Goal: Task Accomplishment & Management: Use online tool/utility

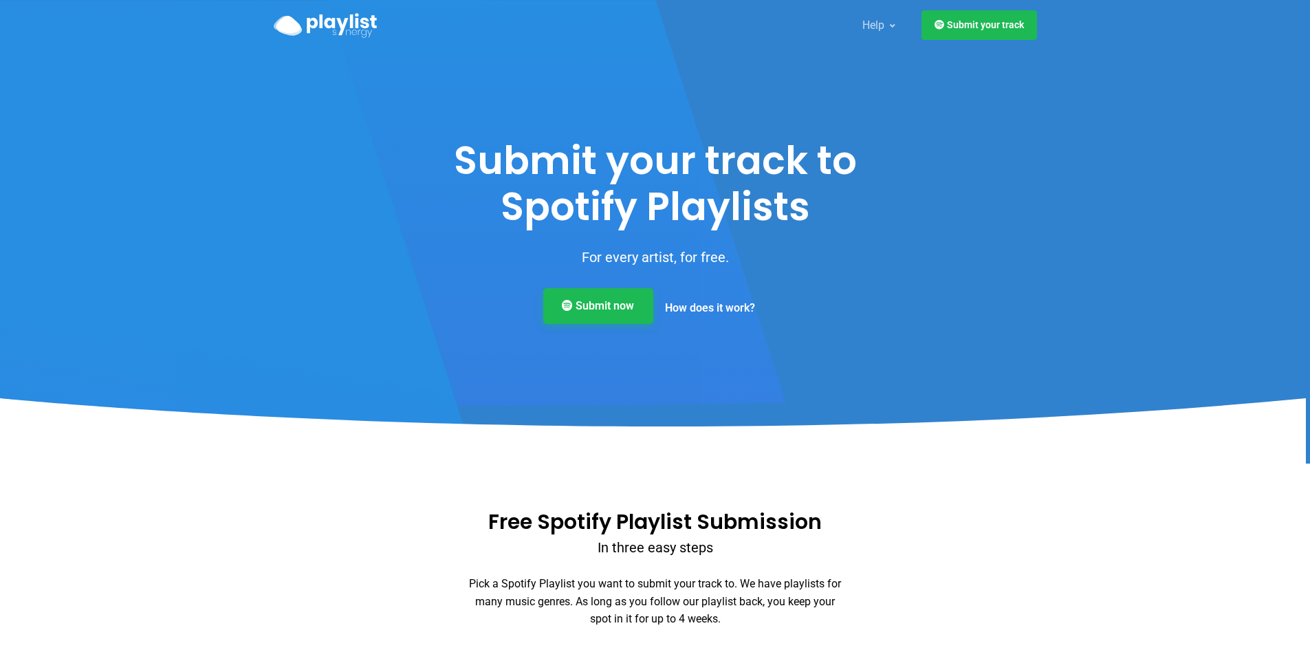
click at [584, 312] on link "Submit now" at bounding box center [598, 306] width 110 height 36
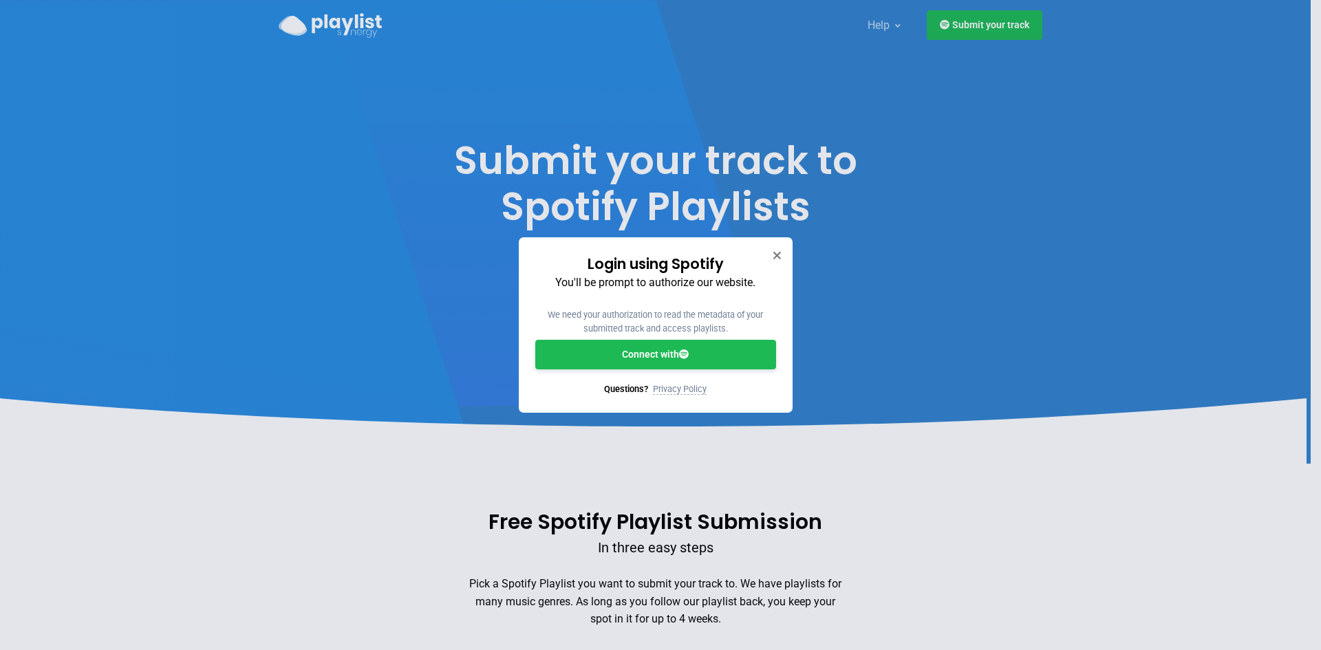
click at [649, 357] on link "Connect with" at bounding box center [655, 355] width 241 height 30
click at [667, 517] on div "Login using Spotify You'll be prompt to authorize our website. We need your aut…" at bounding box center [660, 325] width 1321 height 650
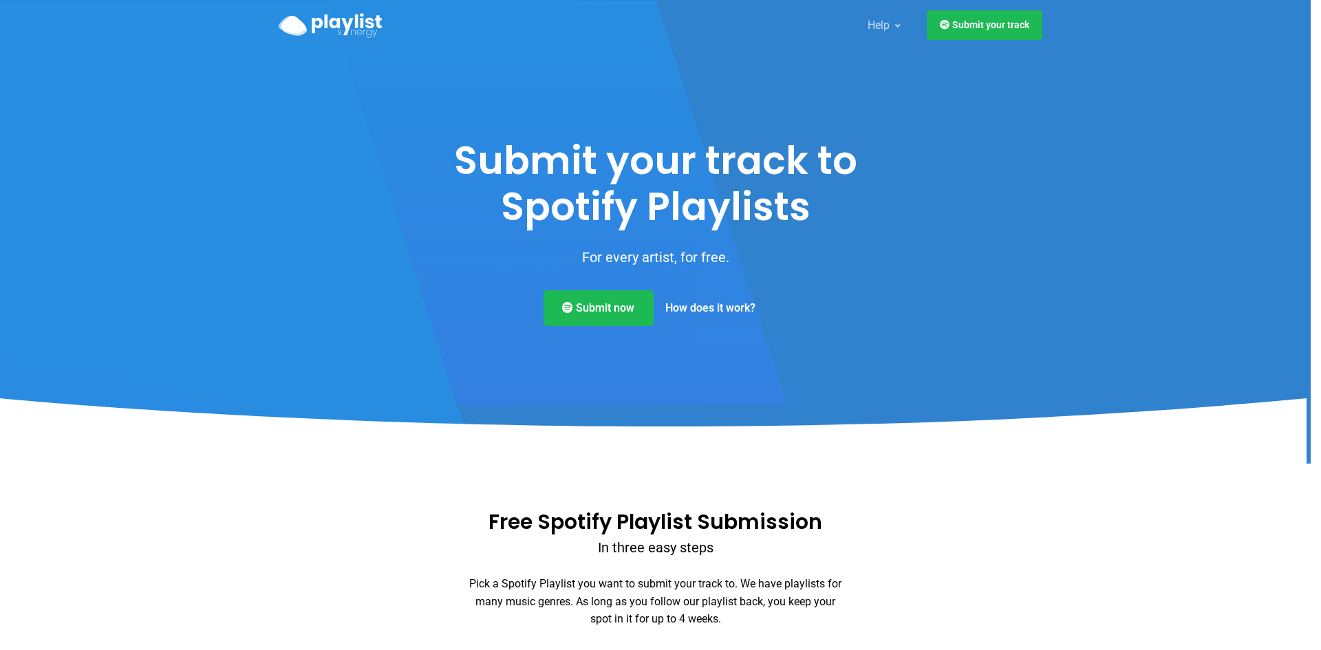
click at [736, 531] on div at bounding box center [660, 325] width 1321 height 650
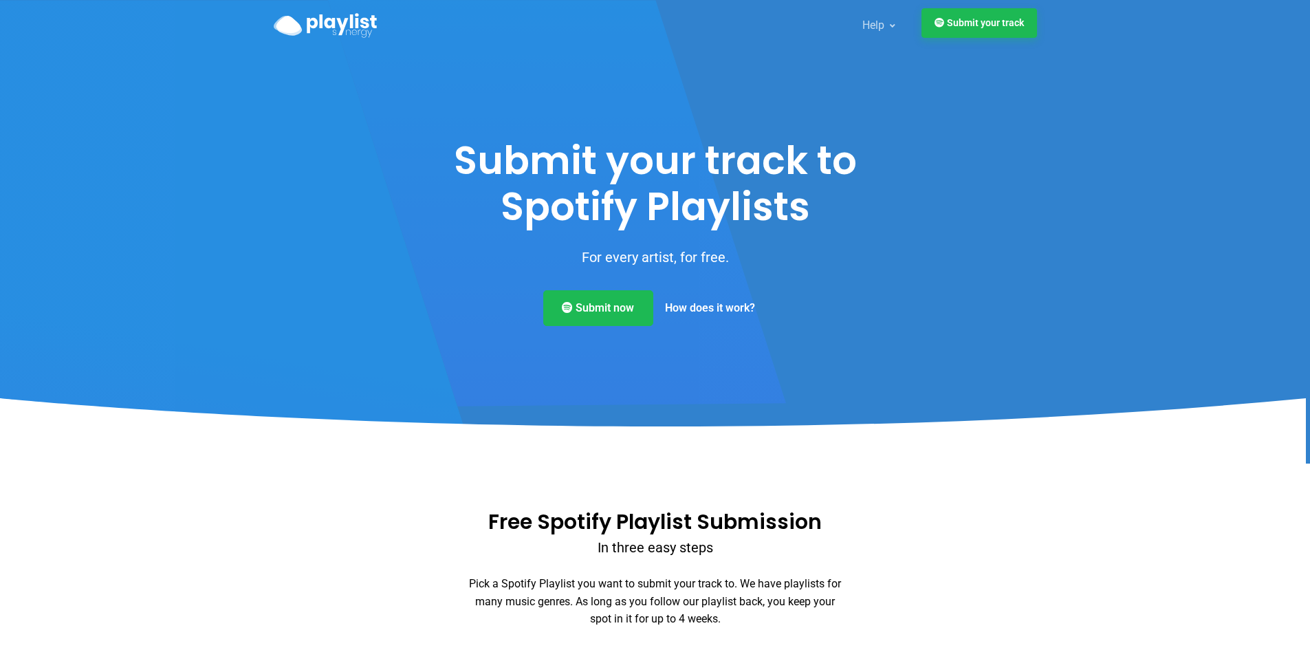
click at [978, 8] on link "Submit your track" at bounding box center [980, 23] width 116 height 30
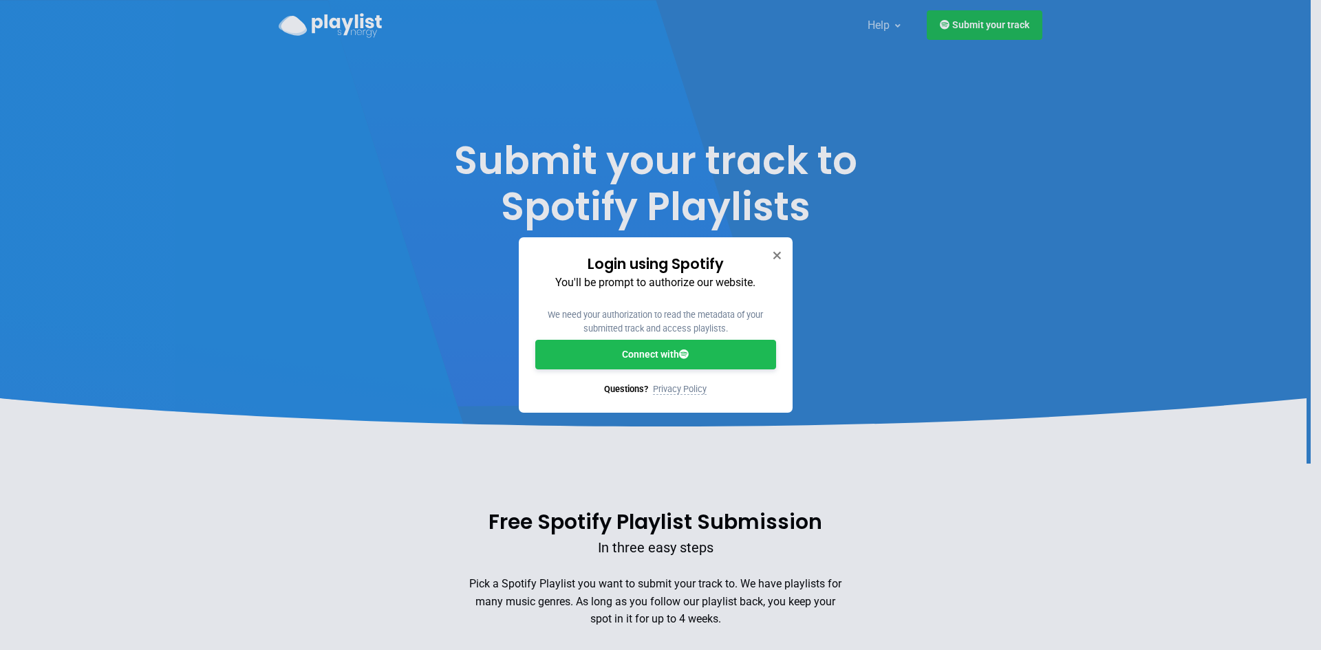
click at [665, 356] on link "Connect with" at bounding box center [655, 355] width 241 height 30
click at [1162, 390] on div "Login using Spotify You'll be prompt to authorize our website. We need your aut…" at bounding box center [660, 325] width 1321 height 650
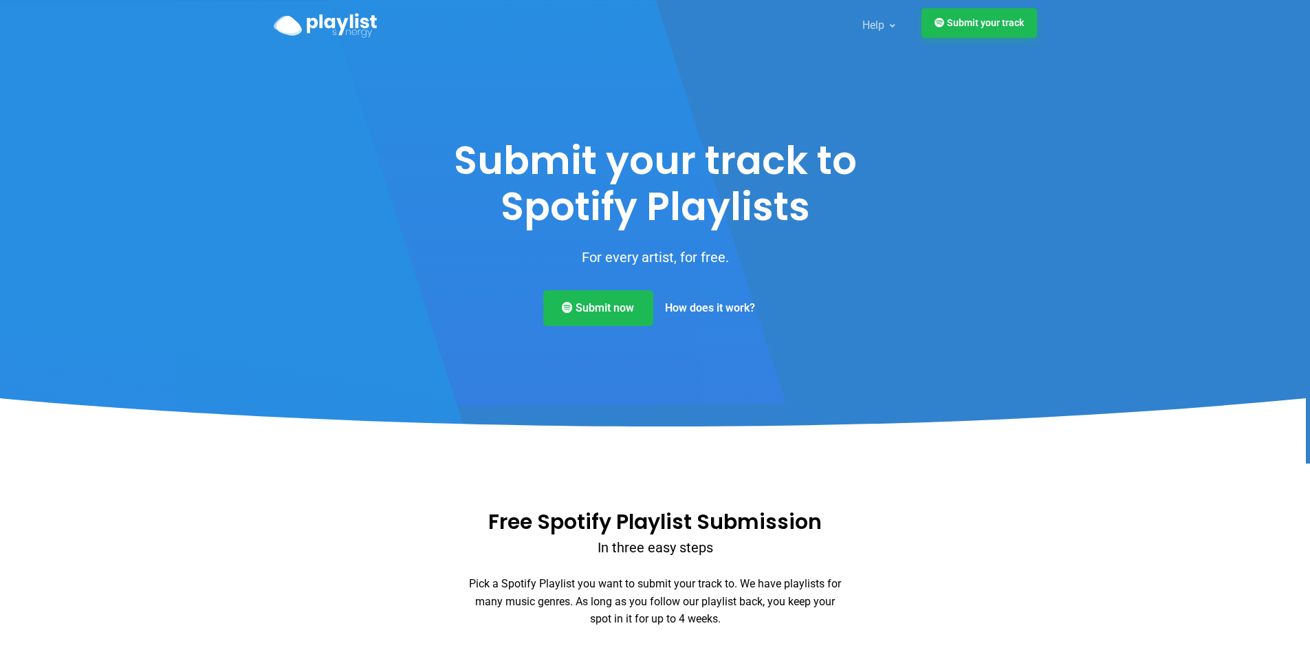
scroll to position [69, 0]
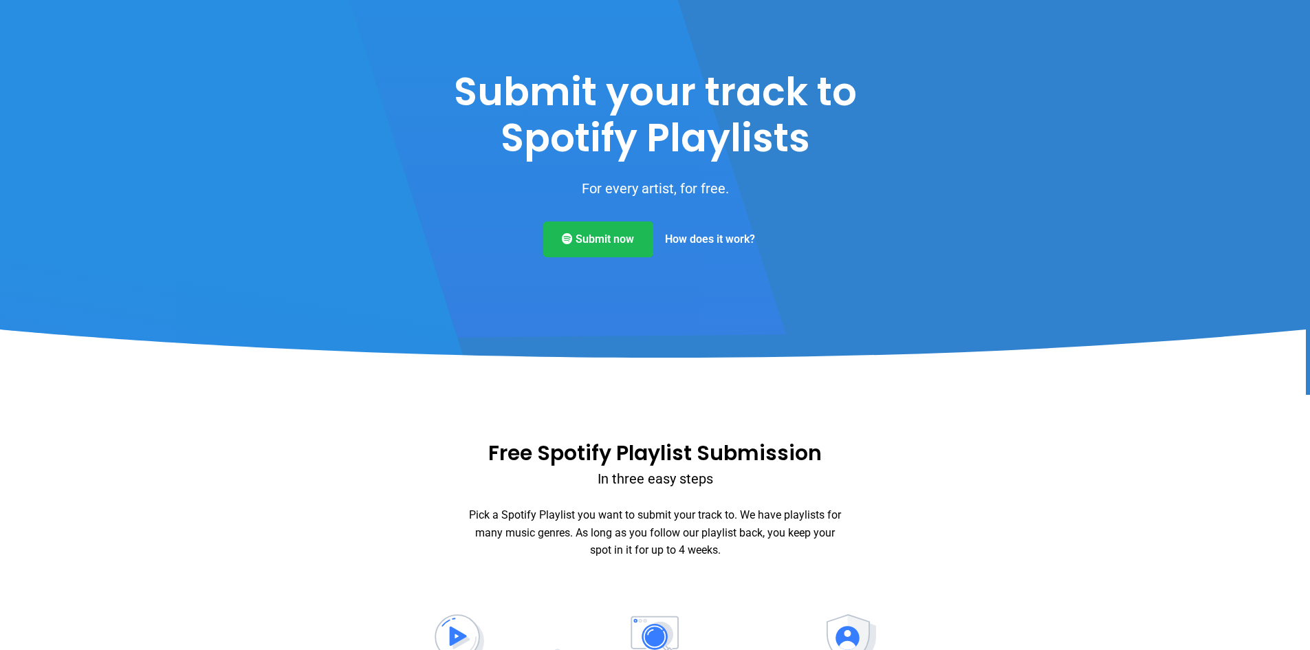
click at [722, 228] on link "How does it work?" at bounding box center [709, 239] width 113 height 36
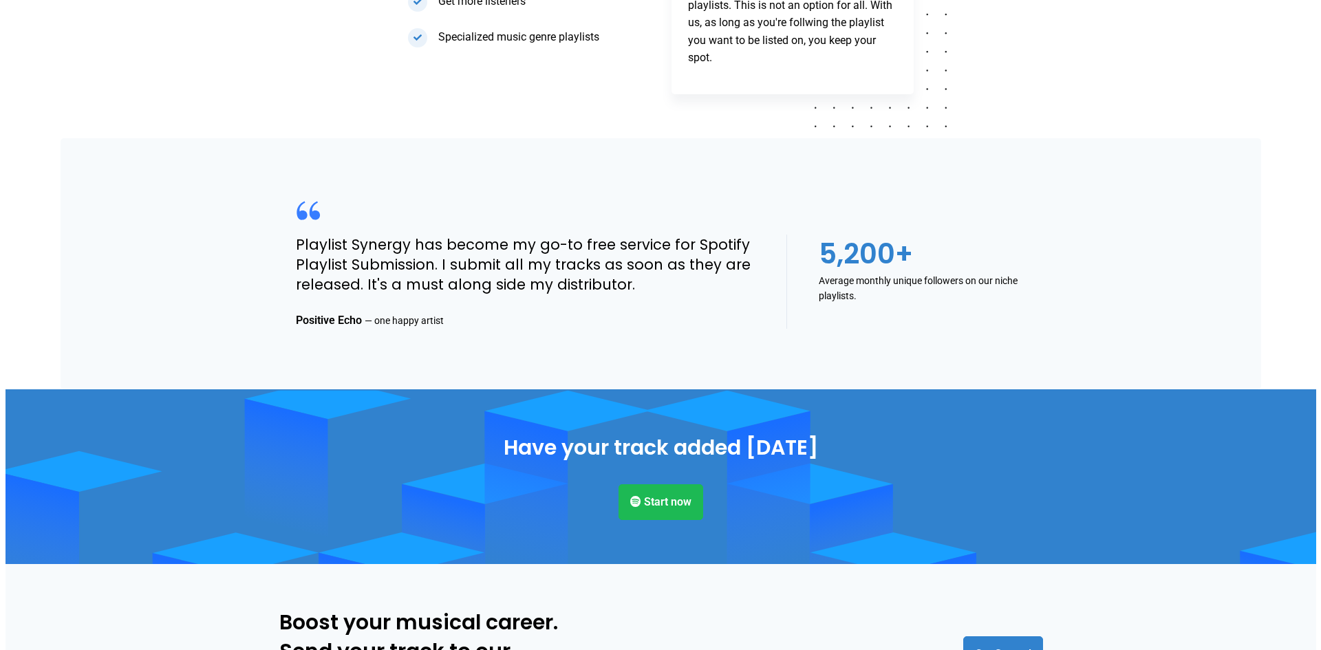
scroll to position [1513, 0]
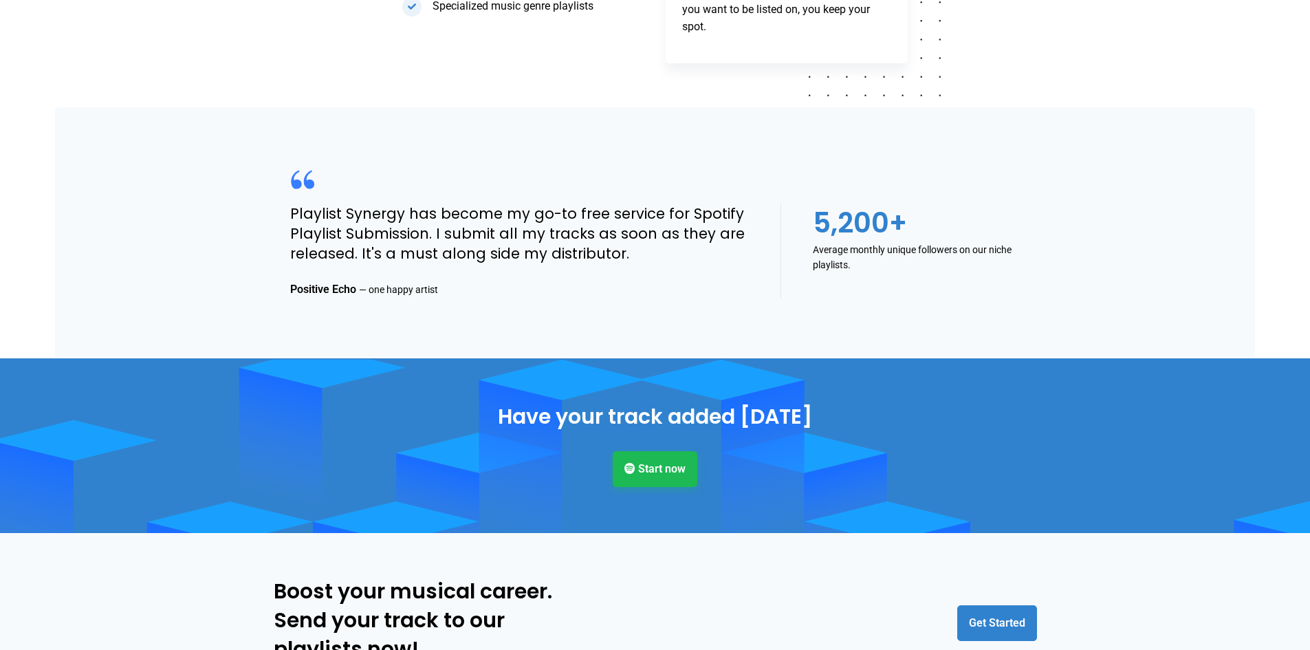
click at [683, 473] on link "Start now" at bounding box center [655, 469] width 85 height 36
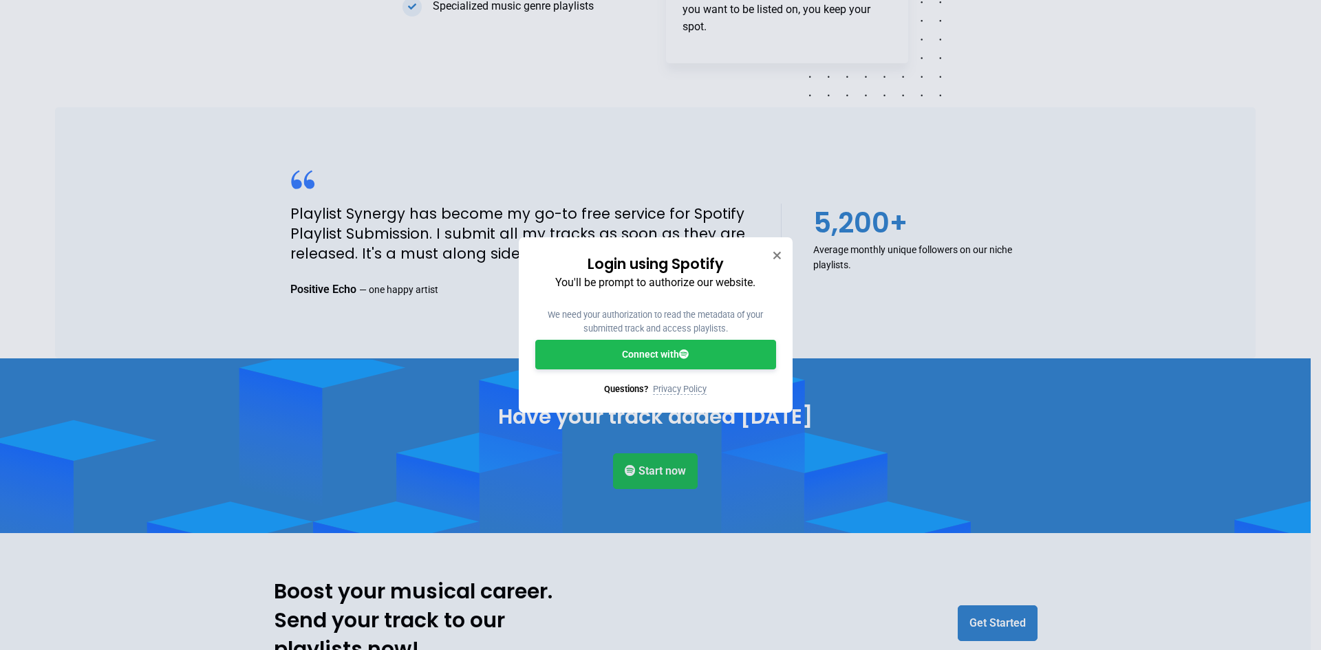
click at [689, 357] on icon at bounding box center [684, 354] width 10 height 10
click at [974, 633] on div "Login using Spotify You'll be prompt to authorize our website. We need your aut…" at bounding box center [660, 325] width 1321 height 650
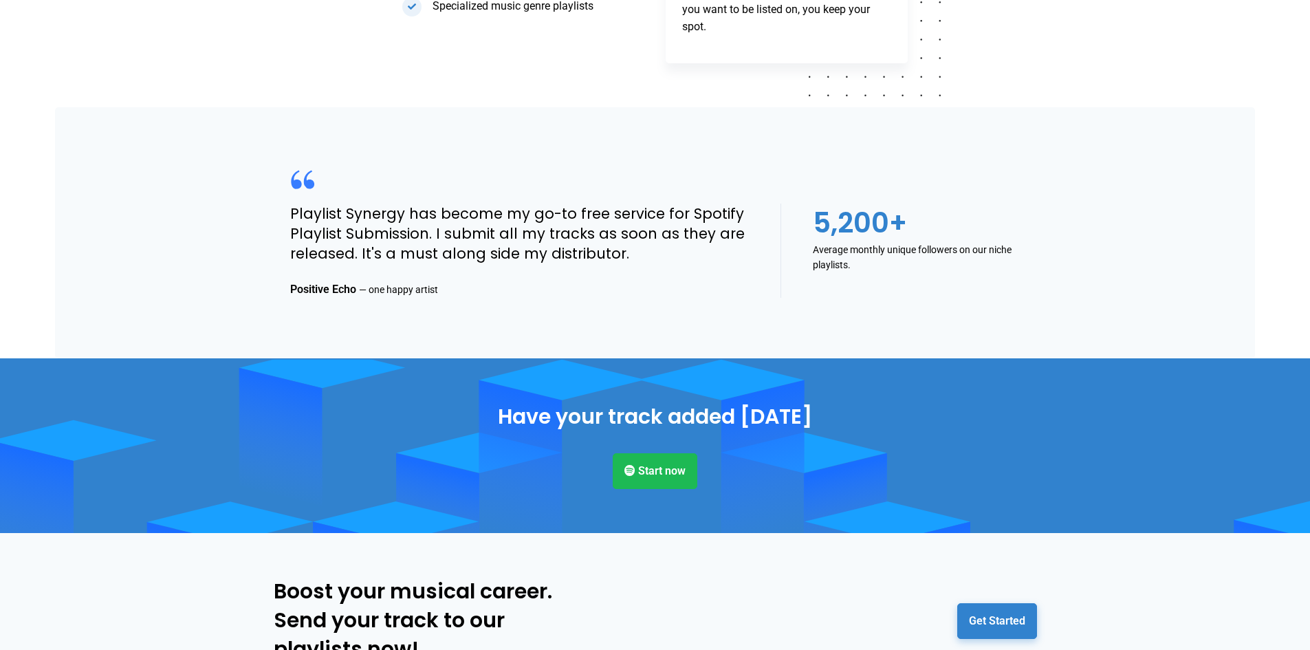
click at [979, 610] on link "Get Started" at bounding box center [997, 621] width 80 height 36
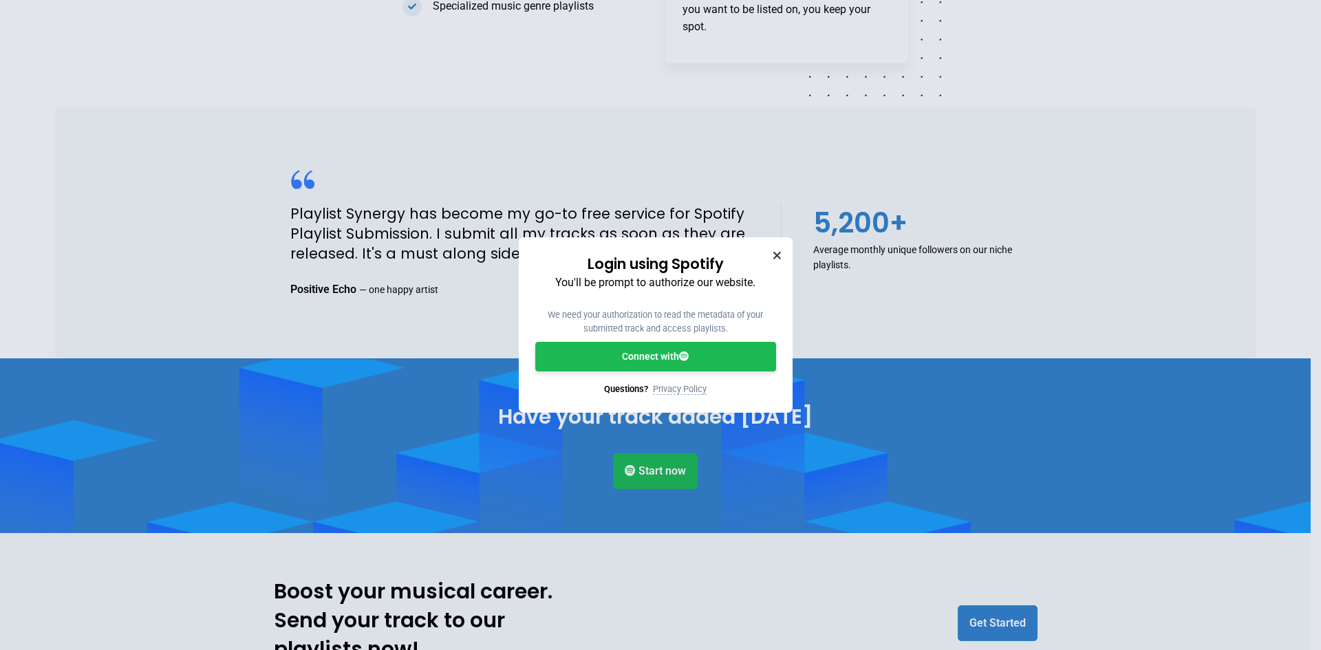
click at [779, 250] on icon "Close" at bounding box center [777, 255] width 10 height 10
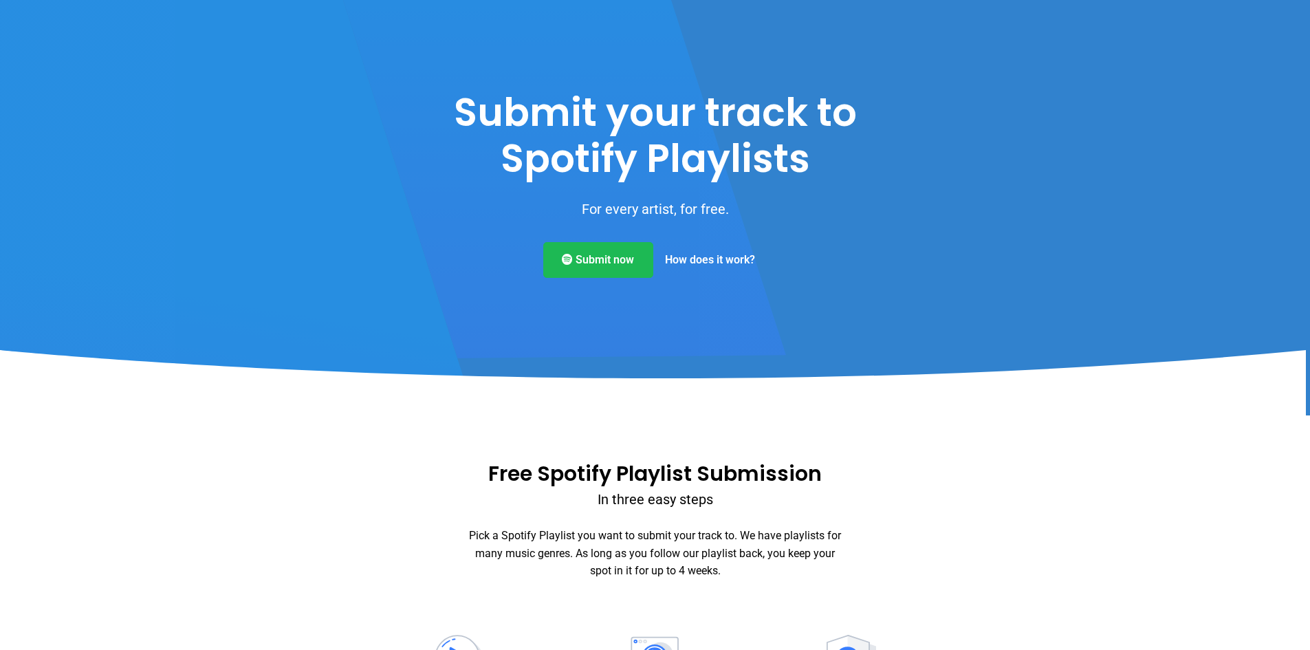
scroll to position [0, 0]
